Goal: Task Accomplishment & Management: Manage account settings

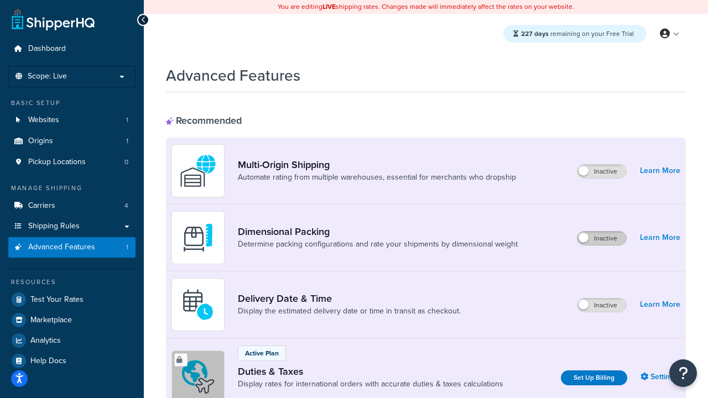
click at [602, 238] on label "Inactive" at bounding box center [601, 238] width 49 height 13
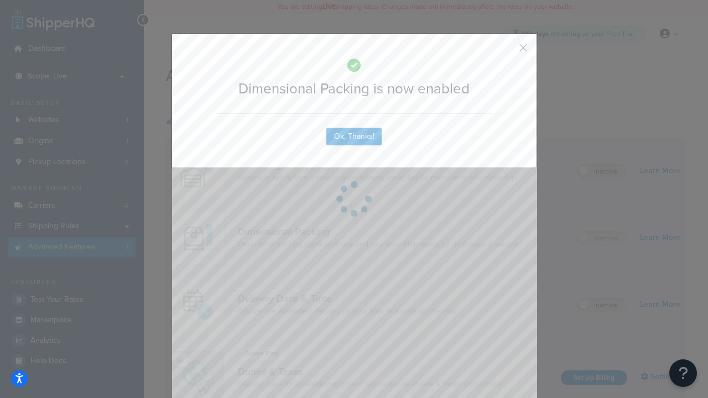
click at [506, 51] on button "button" at bounding box center [506, 51] width 3 height 3
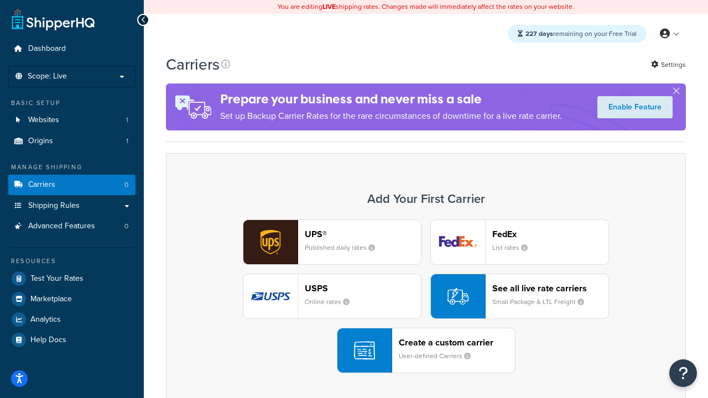
click at [426, 296] on div "UPS® Published daily rates FedEx List rates USPS Online rates See all live rate…" at bounding box center [425, 296] width 496 height 154
click at [550, 234] on header "FedEx" at bounding box center [550, 234] width 116 height 11
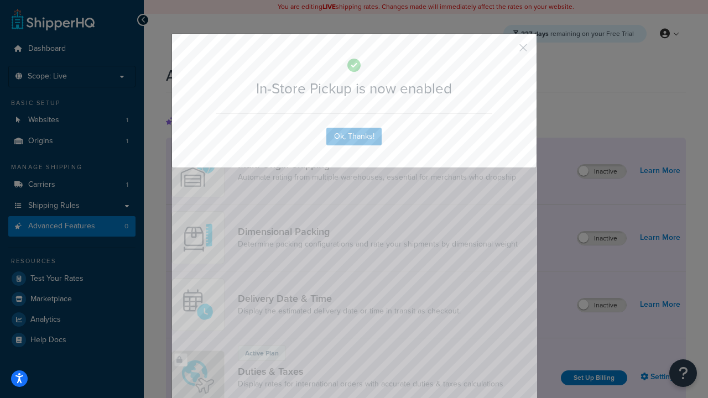
scroll to position [358, 0]
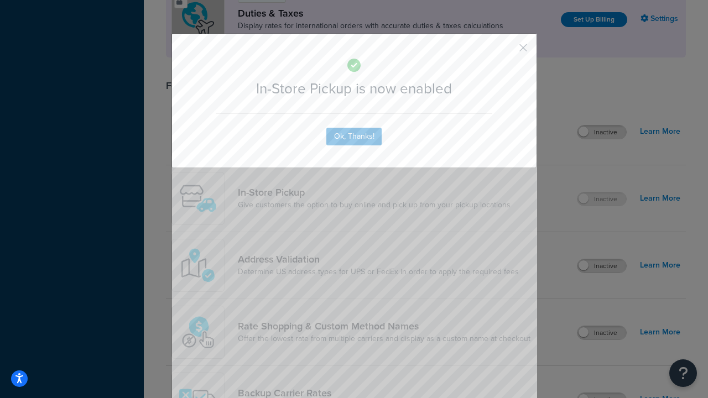
click at [506, 51] on button "button" at bounding box center [506, 51] width 3 height 3
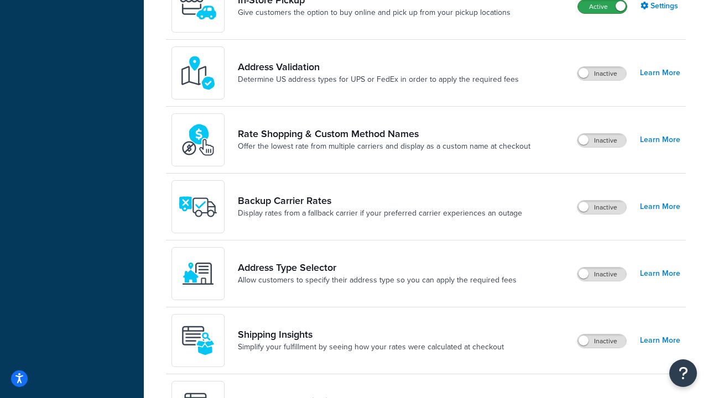
click at [602, 13] on label "Active" at bounding box center [602, 6] width 49 height 13
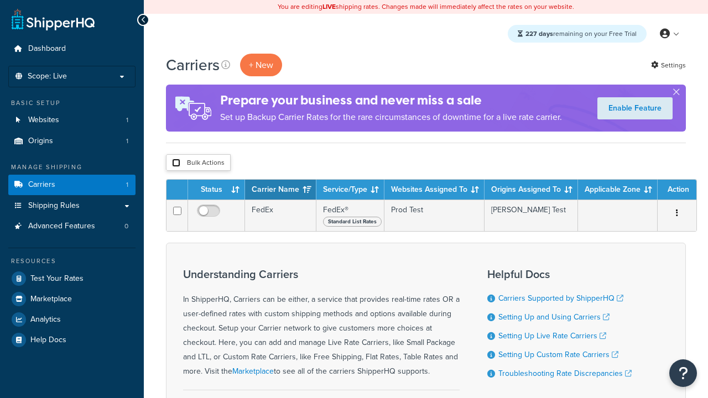
click at [176, 163] on input "checkbox" at bounding box center [176, 163] width 8 height 8
checkbox input "true"
click at [0, 0] on button "Delete" at bounding box center [0, 0] width 0 height 0
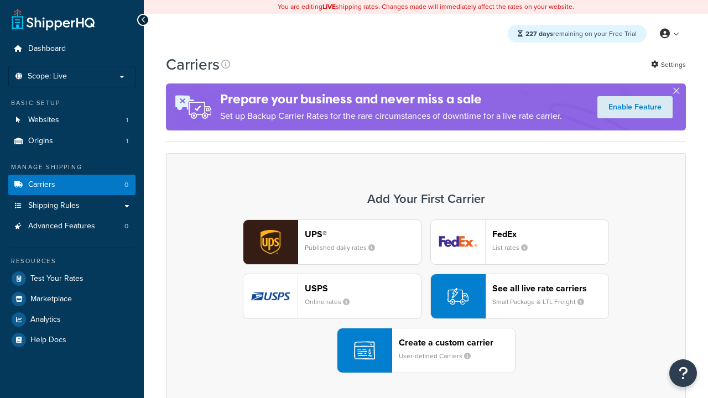
click at [426, 296] on div "UPS® Published daily rates FedEx List rates USPS Online rates See all live rate…" at bounding box center [425, 296] width 496 height 154
click at [426, 351] on div "Create a custom carrier User-defined Carriers" at bounding box center [457, 350] width 116 height 27
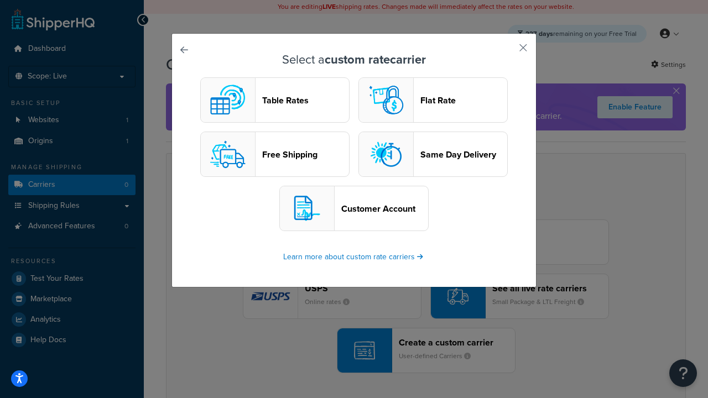
click at [275, 100] on header "Table Rates" at bounding box center [305, 100] width 87 height 11
